Goal: Task Accomplishment & Management: Complete application form

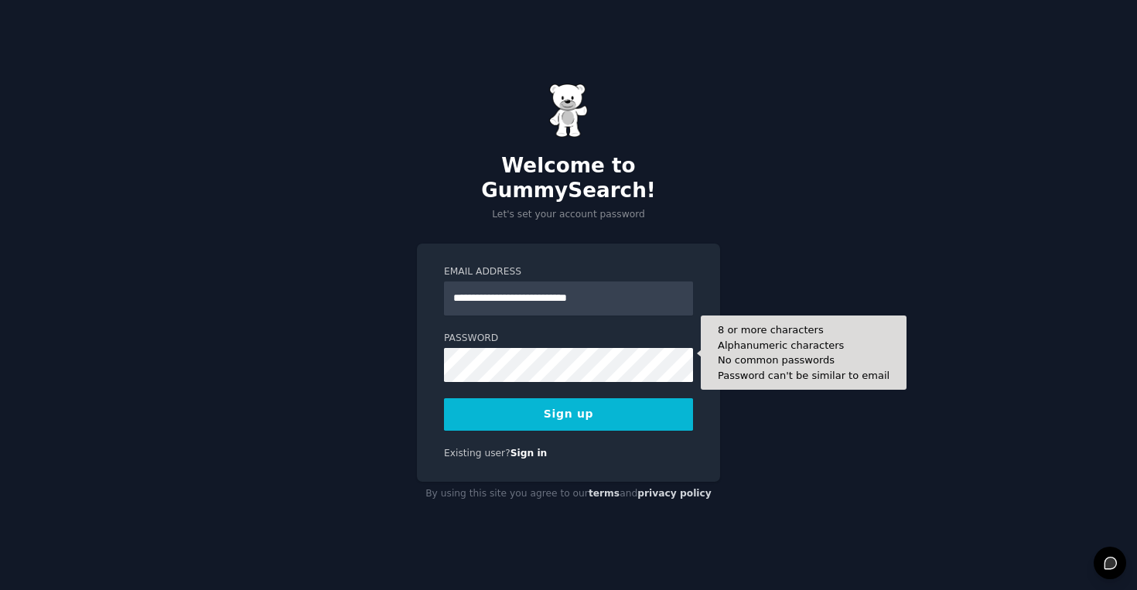
type input "**********"
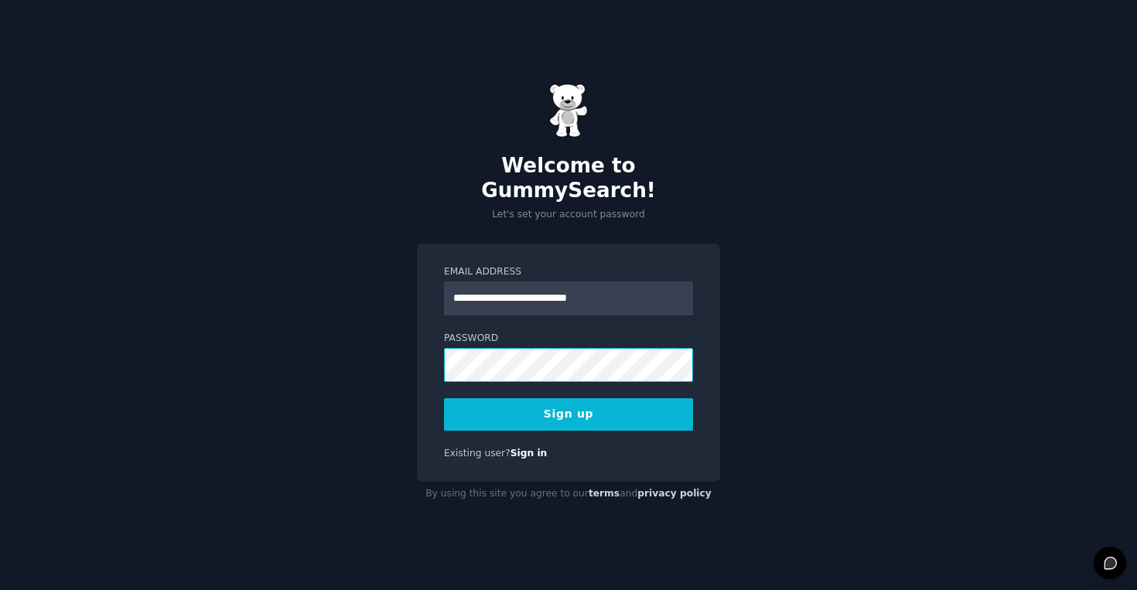
click at [425, 355] on div "**********" at bounding box center [568, 363] width 303 height 239
click at [651, 404] on button "Sign up" at bounding box center [568, 414] width 249 height 32
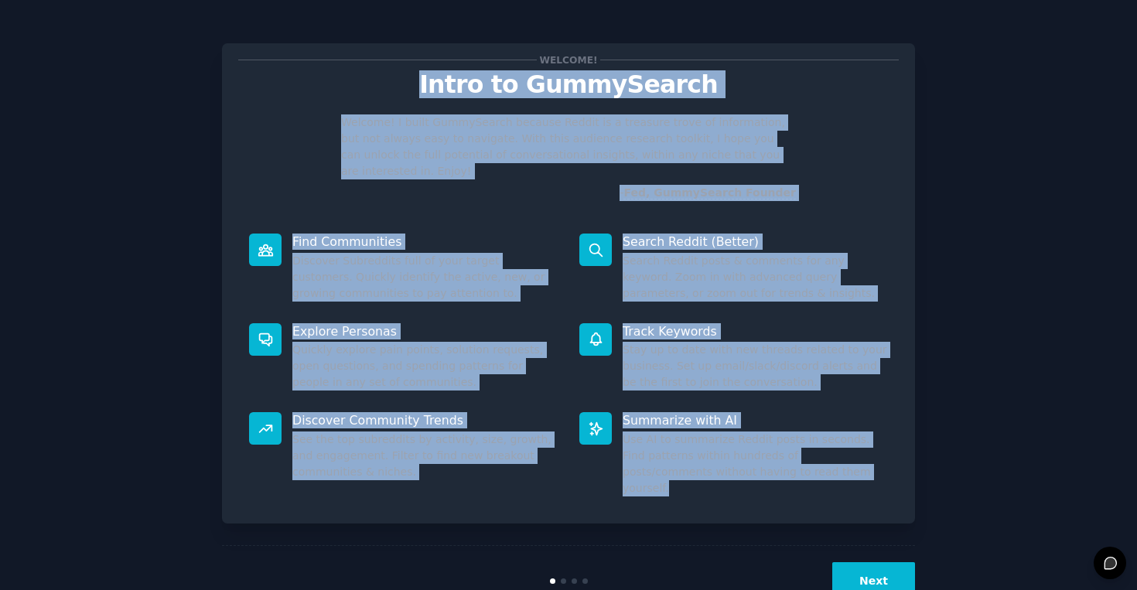
drag, startPoint x: 415, startPoint y: 70, endPoint x: 777, endPoint y: 466, distance: 537.7
click at [777, 466] on div "Welcome! Intro to GummySearch Welcome! I built GummySearch because Reddit is a …" at bounding box center [568, 283] width 693 height 480
copy div "Intro to GummySearch Welcome! I built GummySearch because Reddit is a treasure …"
click at [897, 562] on button "Next" at bounding box center [873, 581] width 83 height 38
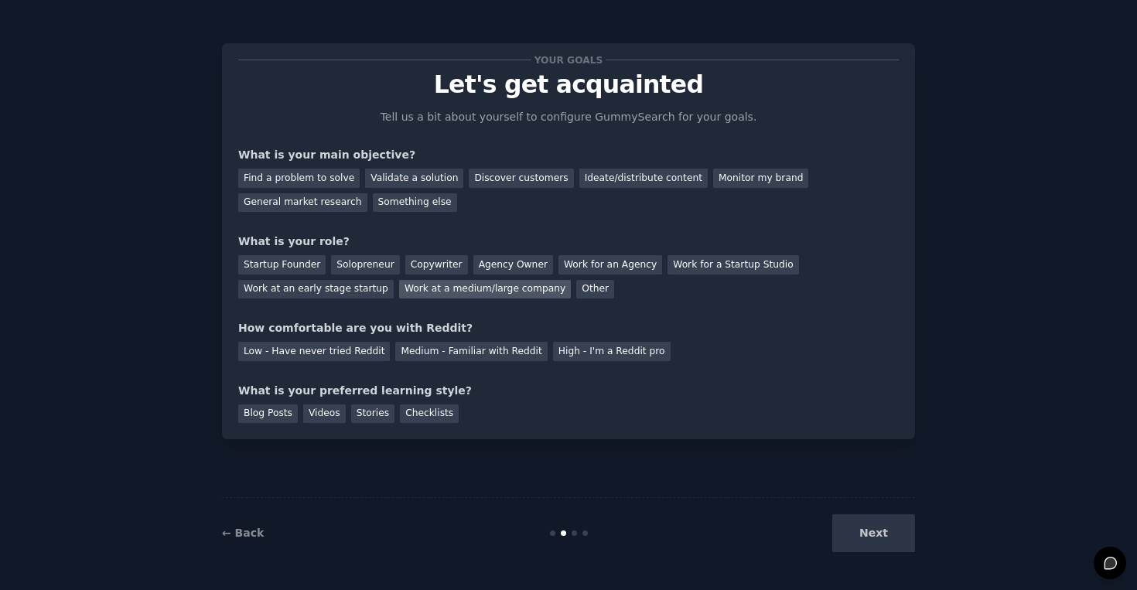
click at [436, 292] on div "Work at a medium/large company" at bounding box center [485, 289] width 172 height 19
click at [340, 183] on div "Find a problem to solve" at bounding box center [298, 178] width 121 height 19
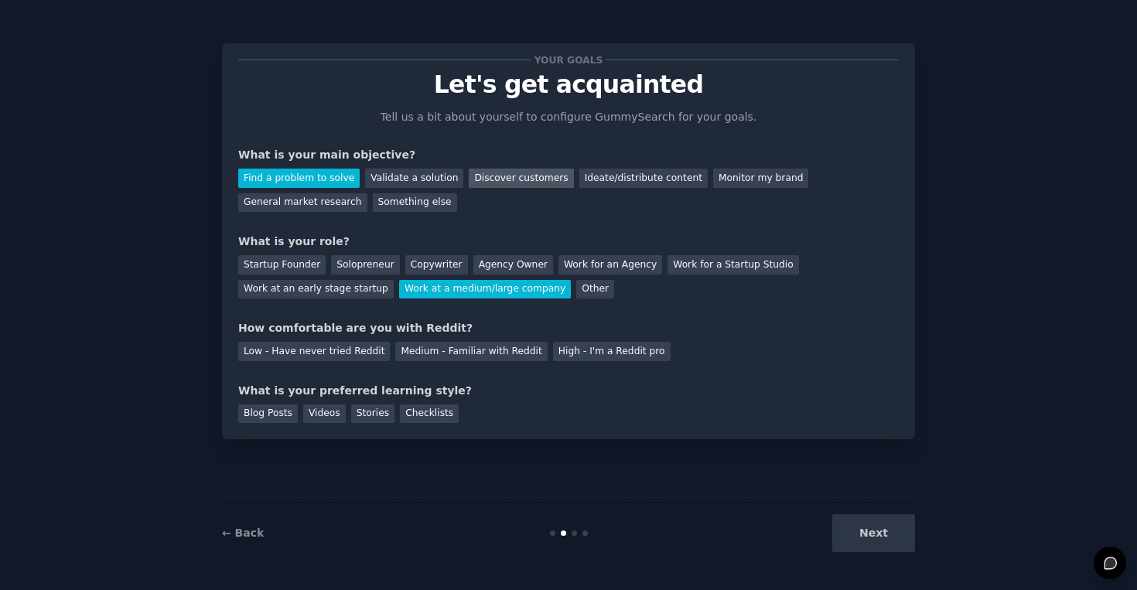
click at [514, 180] on div "Discover customers" at bounding box center [521, 178] width 104 height 19
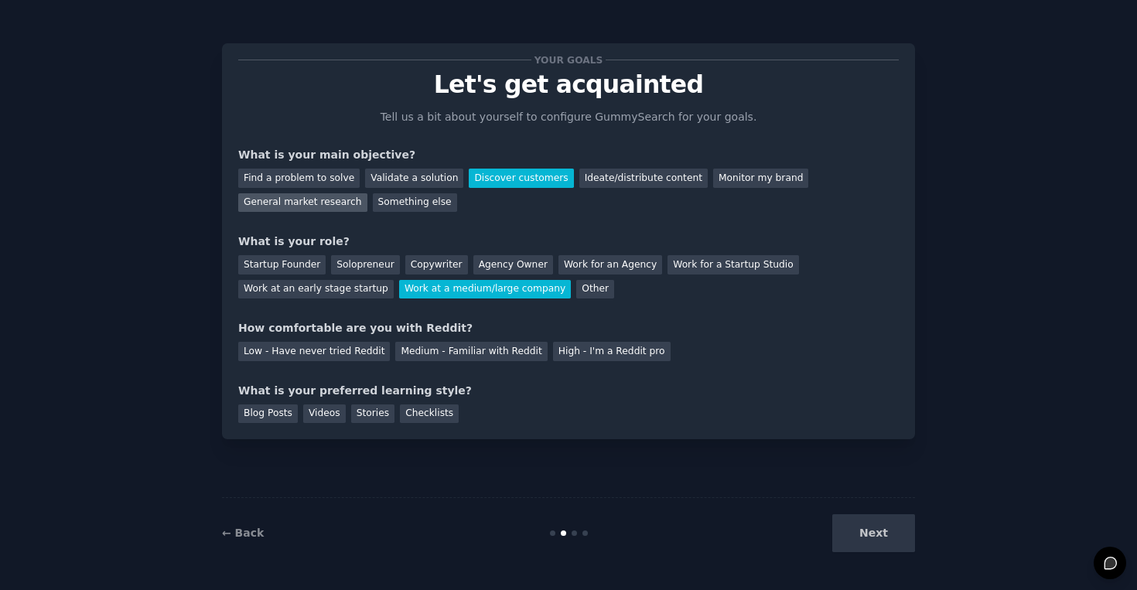
click at [347, 198] on div "General market research" at bounding box center [302, 202] width 129 height 19
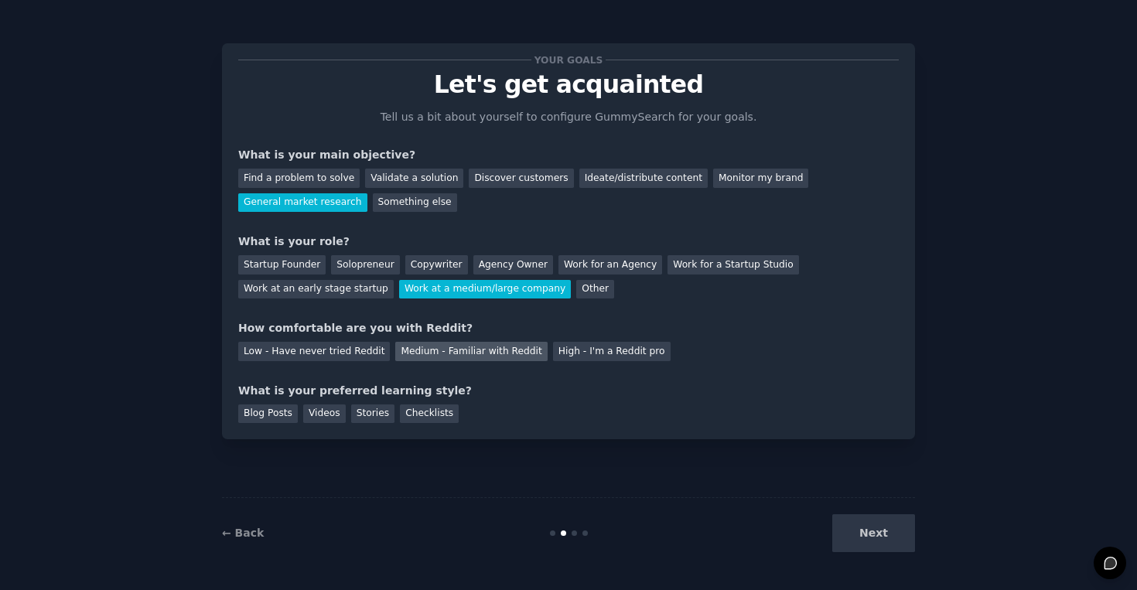
click at [455, 349] on div "Medium - Familiar with Reddit" at bounding box center [471, 351] width 152 height 19
click at [285, 412] on div "Blog Posts" at bounding box center [268, 414] width 60 height 19
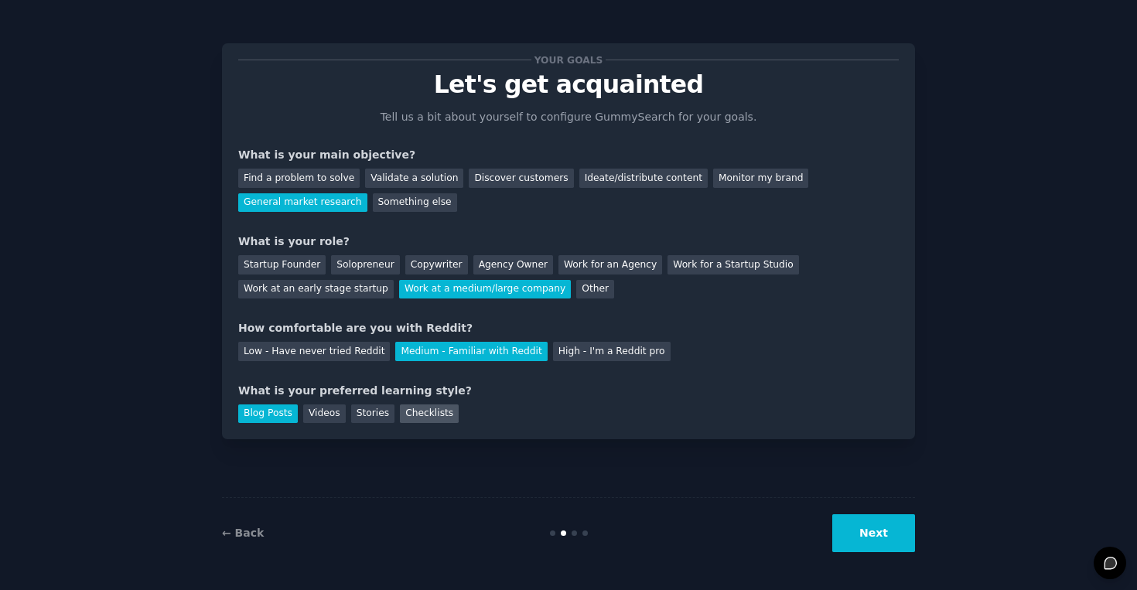
click at [433, 412] on div "Checklists" at bounding box center [429, 414] width 59 height 19
click at [268, 413] on div "Blog Posts" at bounding box center [268, 414] width 60 height 19
click at [856, 529] on button "Next" at bounding box center [873, 533] width 83 height 38
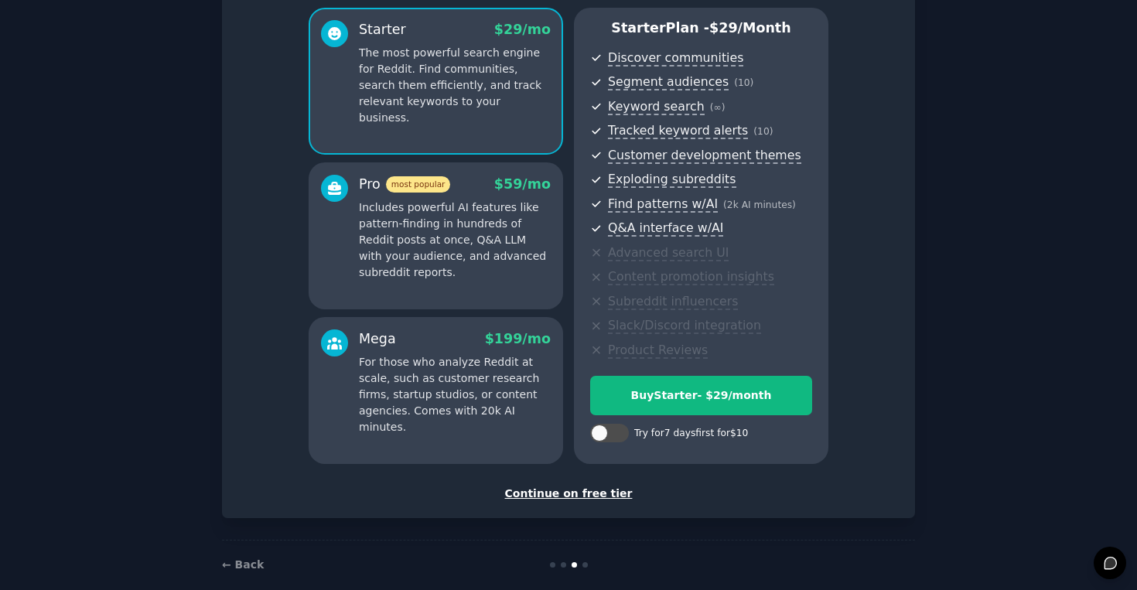
scroll to position [121, 0]
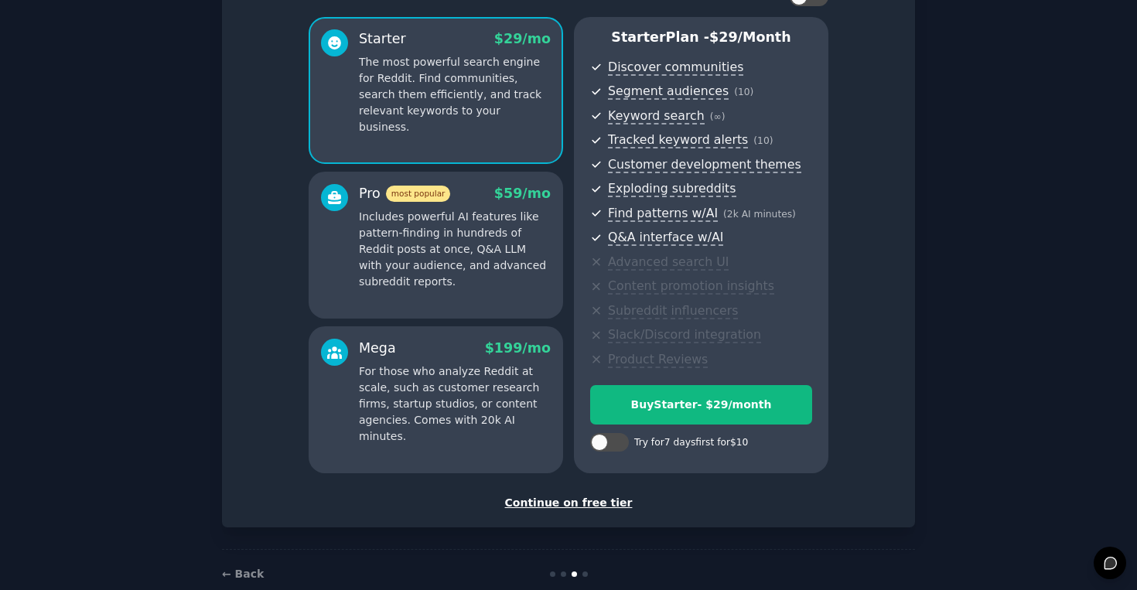
click at [576, 501] on div "Continue on free tier" at bounding box center [568, 503] width 661 height 16
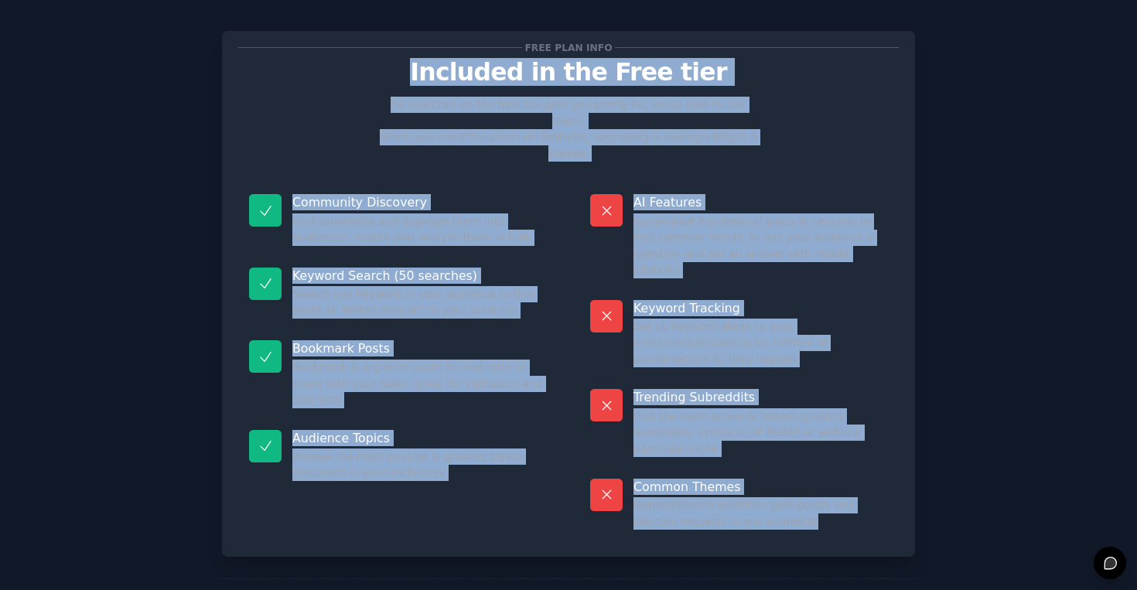
drag, startPoint x: 429, startPoint y: 67, endPoint x: 812, endPoint y: 442, distance: 536.1
click at [812, 442] on div "Free plan info Included in the Free tier 50 searches on the free tier gets you …" at bounding box center [568, 294] width 661 height 494
copy div "Included in the Free tier 50 searches on the free tier gets you pretty far, mak…"
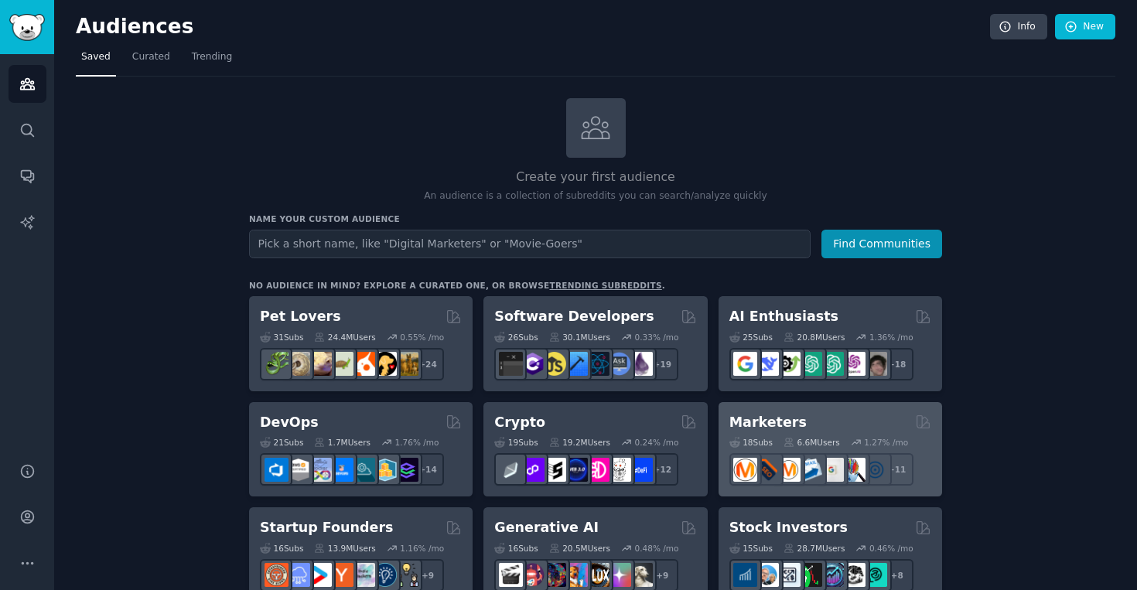
scroll to position [53, 0]
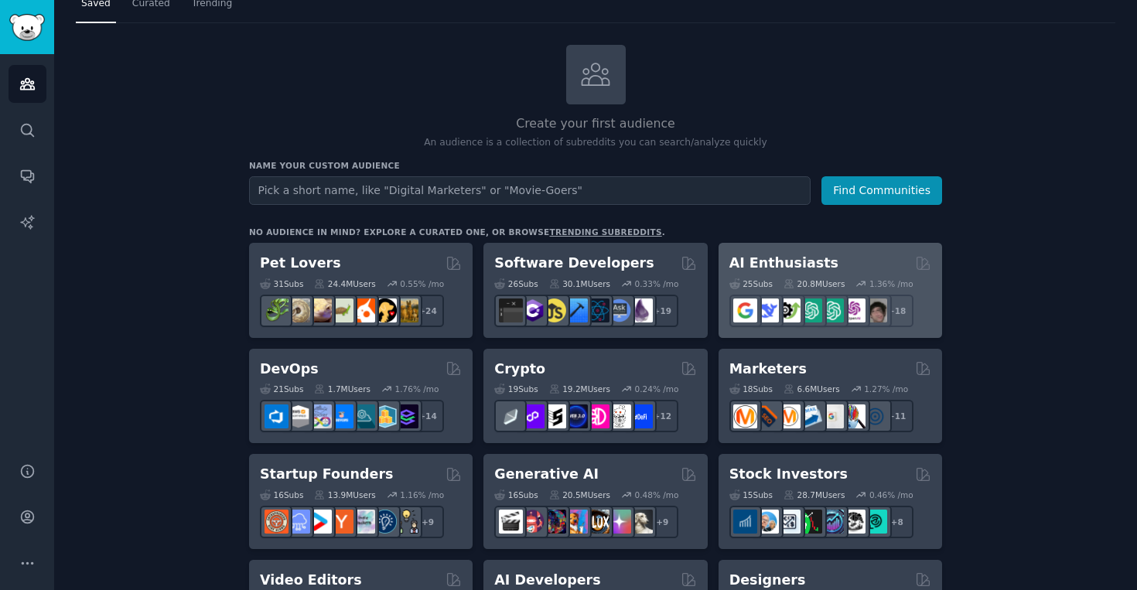
click at [757, 258] on h2 "AI Enthusiasts" at bounding box center [783, 263] width 109 height 19
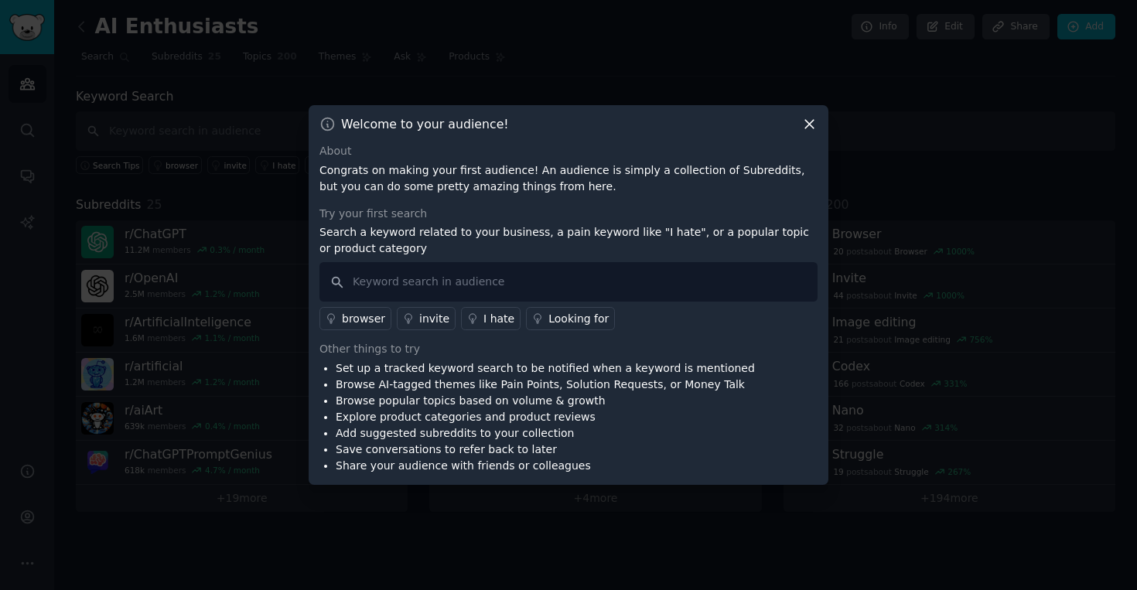
click at [809, 125] on icon at bounding box center [809, 124] width 16 height 16
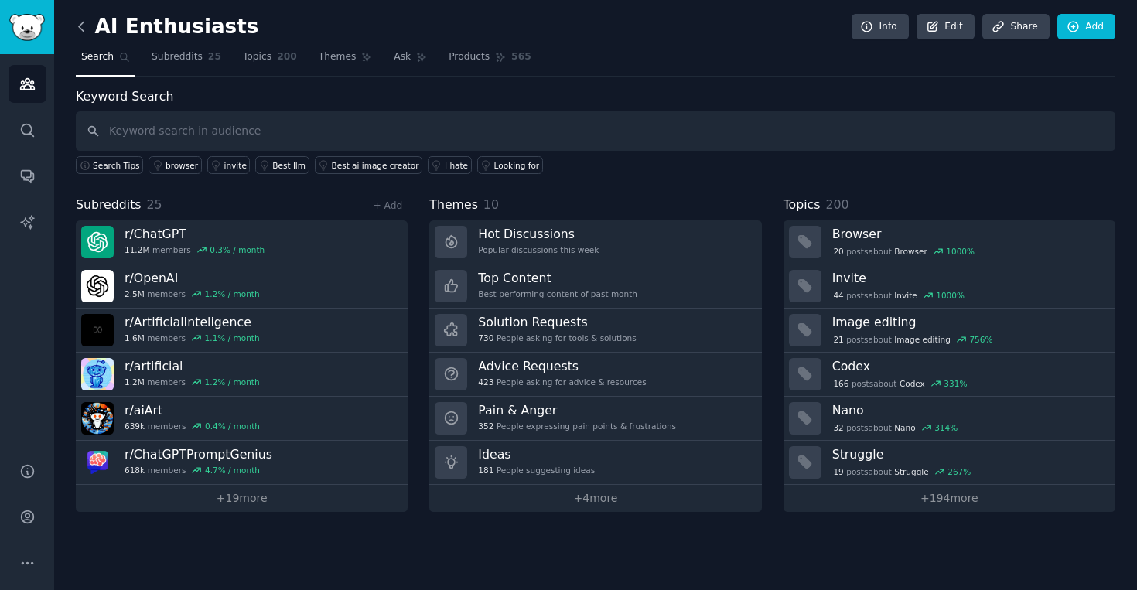
click at [81, 20] on icon at bounding box center [81, 27] width 16 height 16
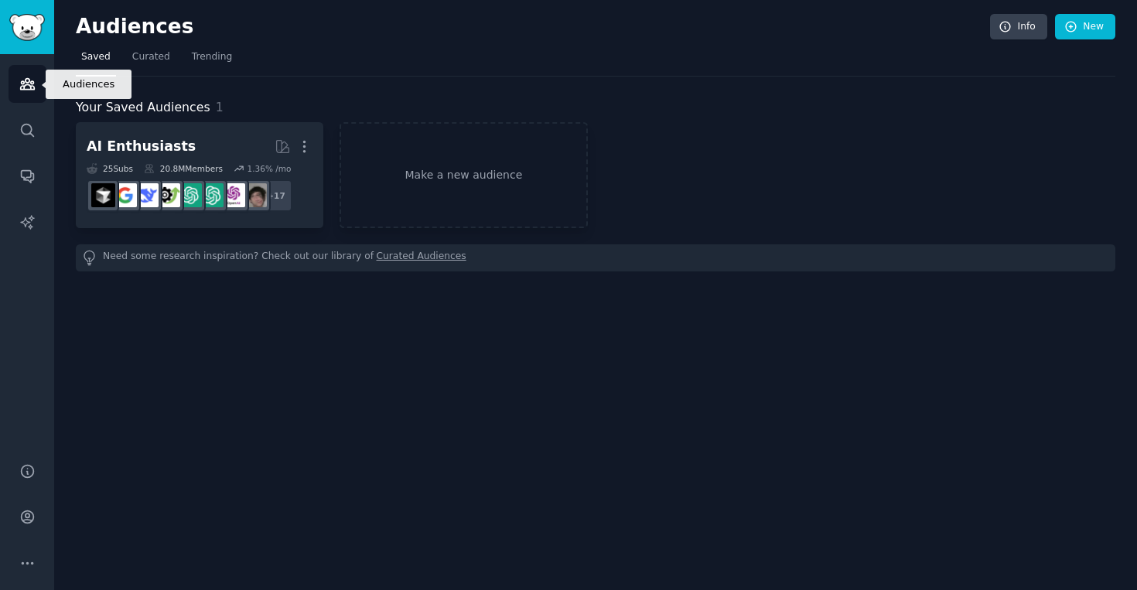
click at [34, 84] on icon "Sidebar" at bounding box center [27, 84] width 16 height 16
click at [36, 21] on img "Sidebar" at bounding box center [27, 27] width 36 height 27
click at [24, 23] on img "Sidebar" at bounding box center [27, 27] width 36 height 27
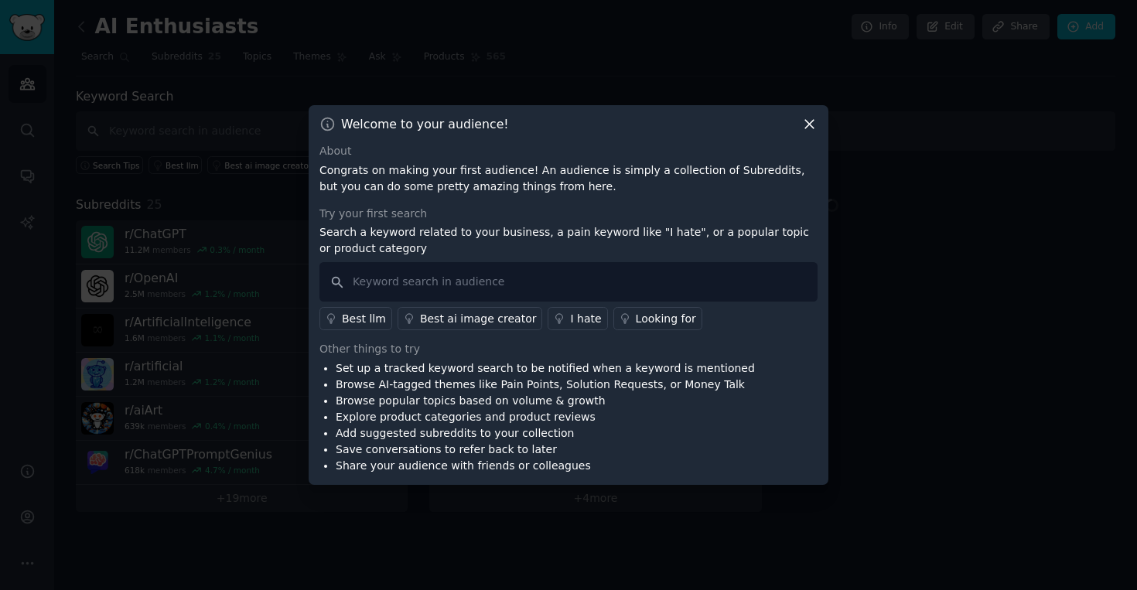
click at [811, 125] on icon at bounding box center [809, 125] width 9 height 9
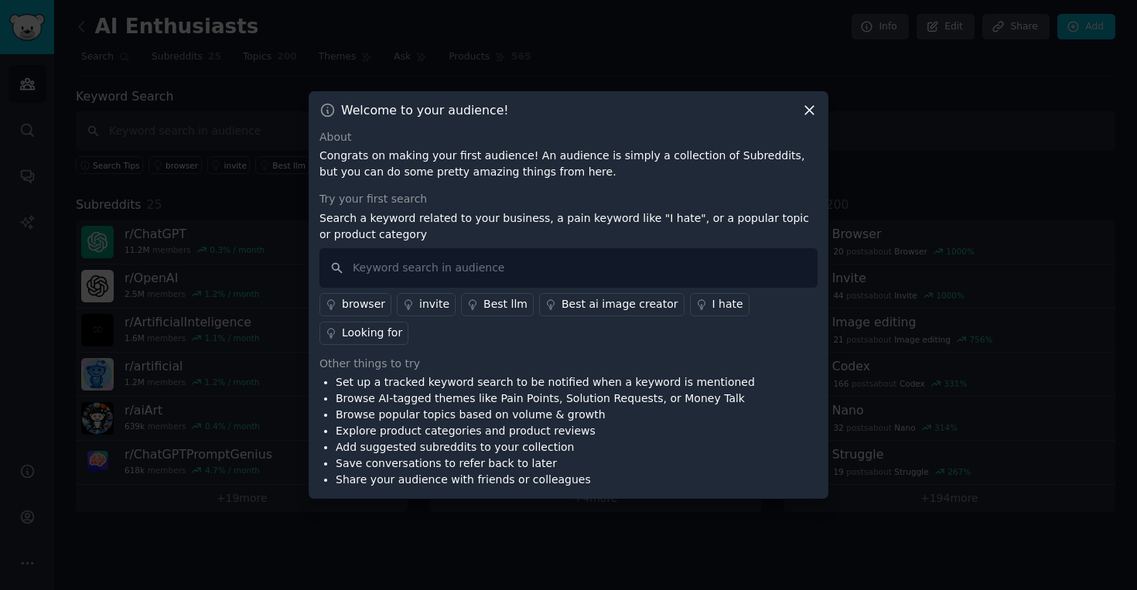
click at [97, 45] on div at bounding box center [568, 295] width 1137 height 590
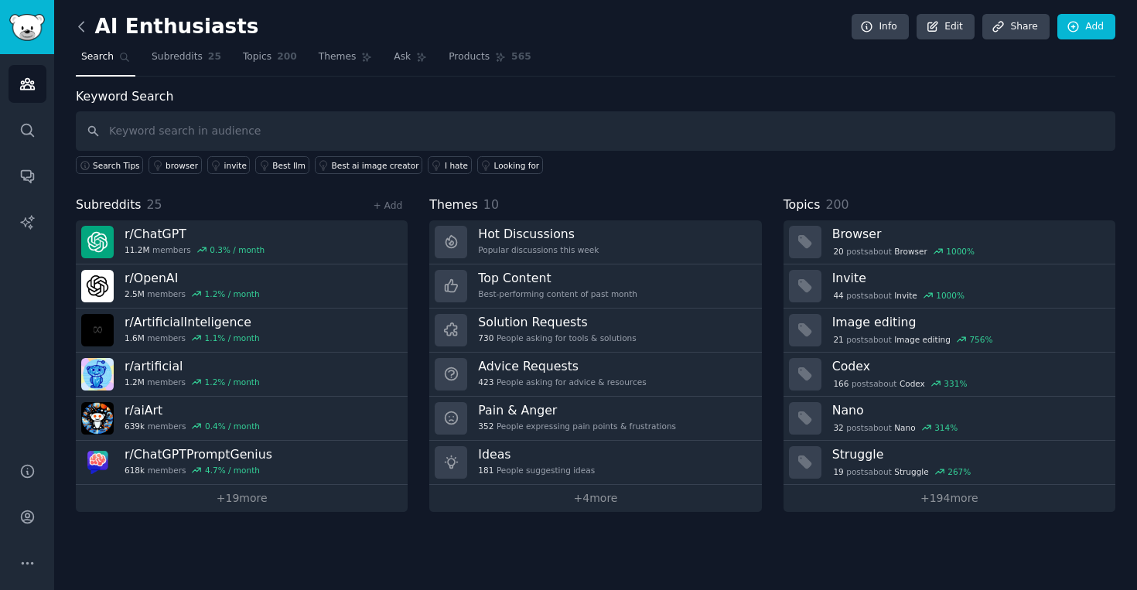
click at [84, 23] on icon at bounding box center [81, 27] width 16 height 16
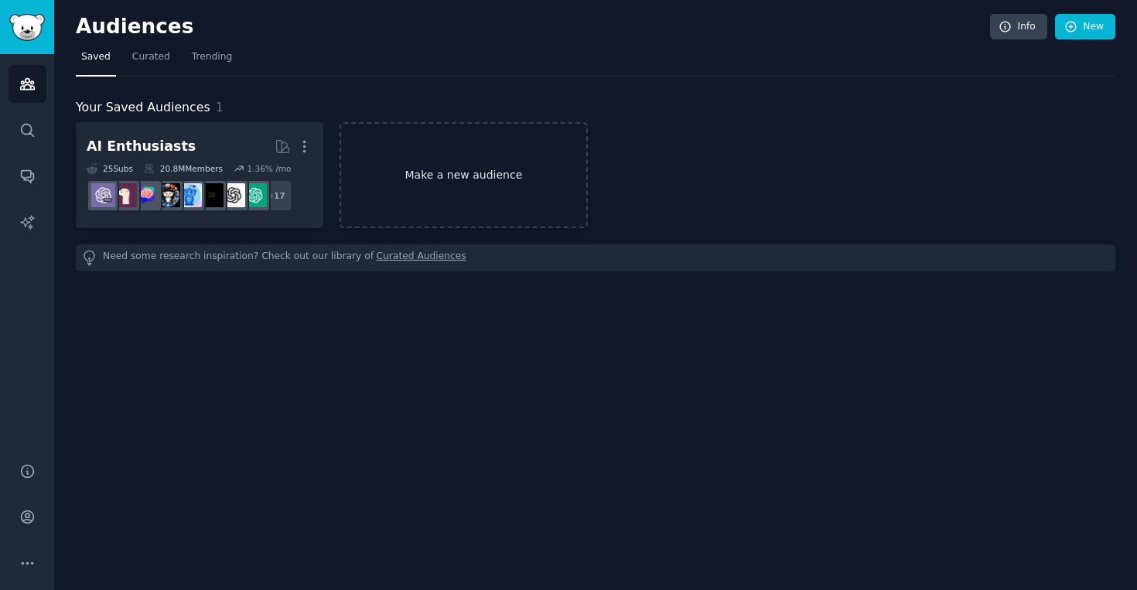
click at [494, 193] on link "Make a new audience" at bounding box center [464, 175] width 248 height 106
